Goal: Information Seeking & Learning: Find contact information

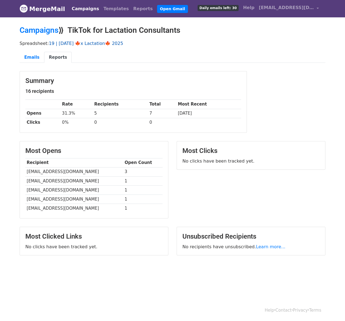
click at [98, 45] on link "19 | [DATE] 🍁x Lactation🍁 2025" at bounding box center [86, 43] width 75 height 5
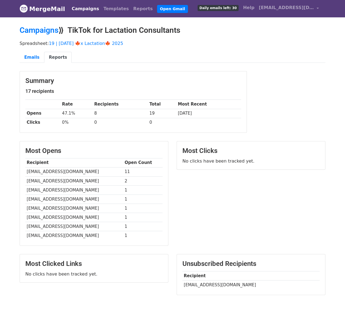
drag, startPoint x: 195, startPoint y: 285, endPoint x: 255, endPoint y: 286, distance: 60.2
click at [255, 286] on td "[EMAIL_ADDRESS][DOMAIN_NAME]" at bounding box center [251, 285] width 137 height 9
copy td "@[DOMAIN_NAME]"
